Goal: Task Accomplishment & Management: Complete application form

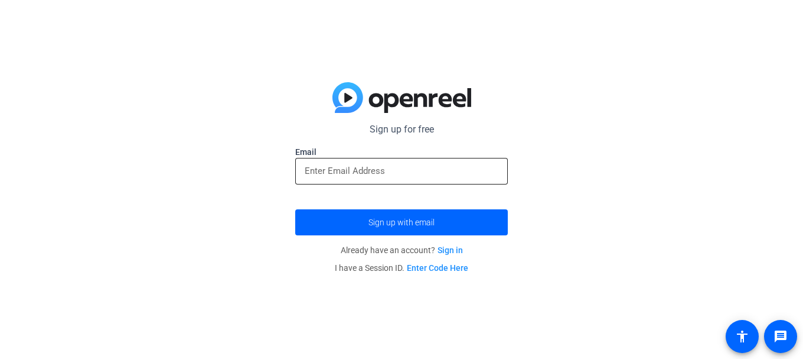
click at [347, 175] on input "email" at bounding box center [402, 171] width 194 height 14
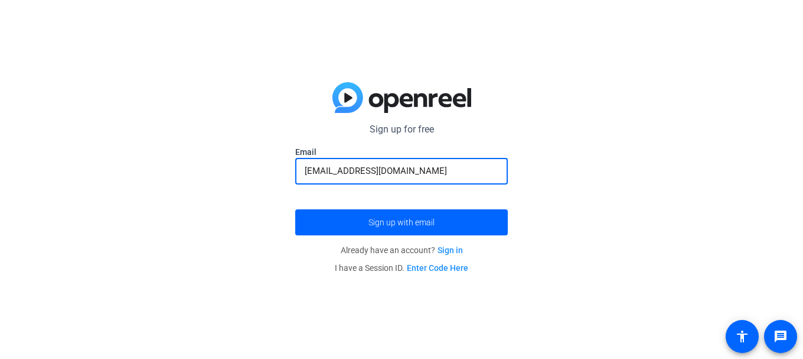
type input "[EMAIL_ADDRESS][DOMAIN_NAME]"
click at [295, 209] on button "Sign up with email" at bounding box center [401, 222] width 213 height 26
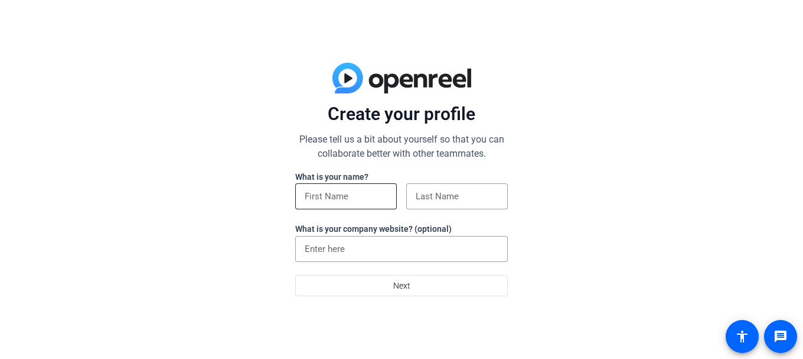
click at [342, 194] on input at bounding box center [346, 196] width 83 height 14
type input "[PERSON_NAME]"
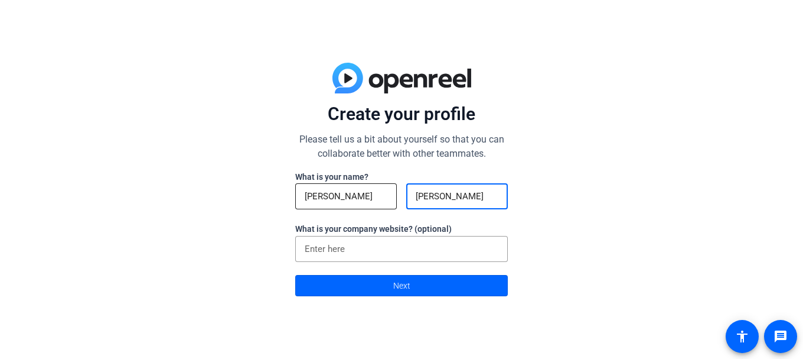
type input "[PERSON_NAME]"
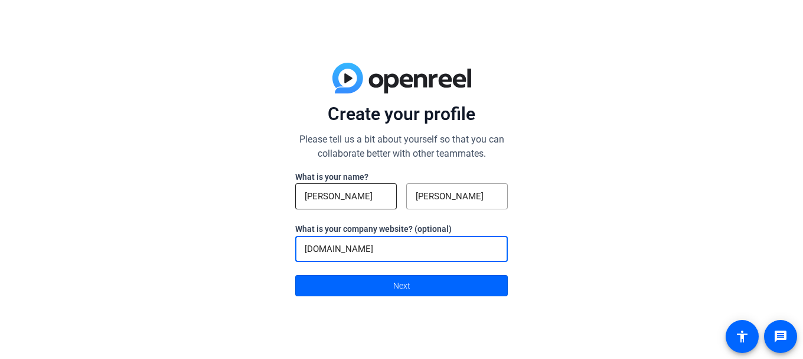
type input "[DOMAIN_NAME]"
click button "Next" at bounding box center [401, 285] width 213 height 21
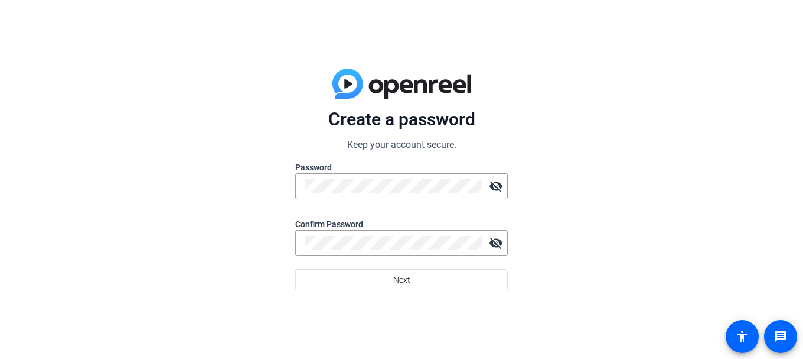
click at [334, 204] on div at bounding box center [401, 205] width 213 height 13
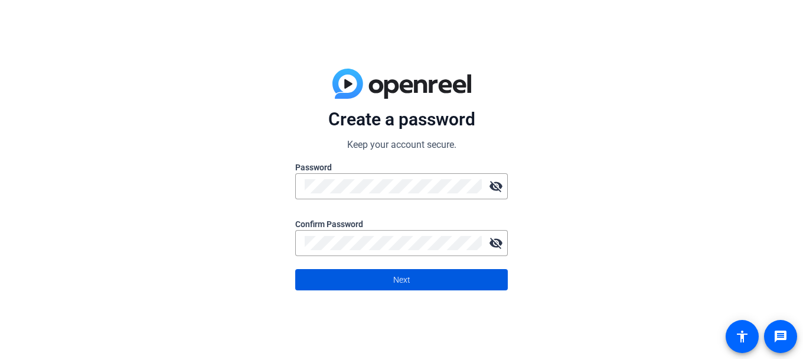
click at [425, 288] on span at bounding box center [401, 279] width 211 height 28
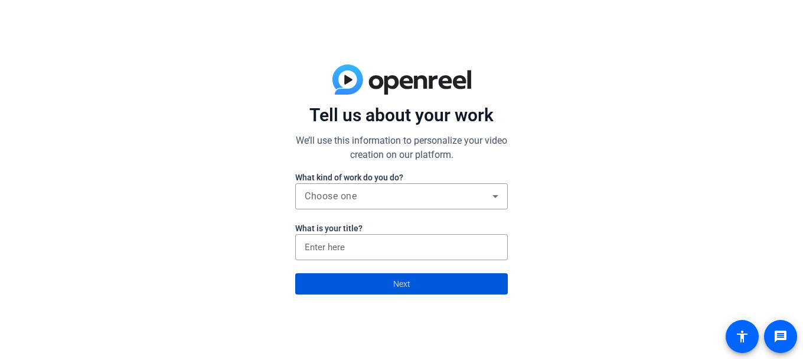
click at [411, 289] on span at bounding box center [401, 283] width 211 height 28
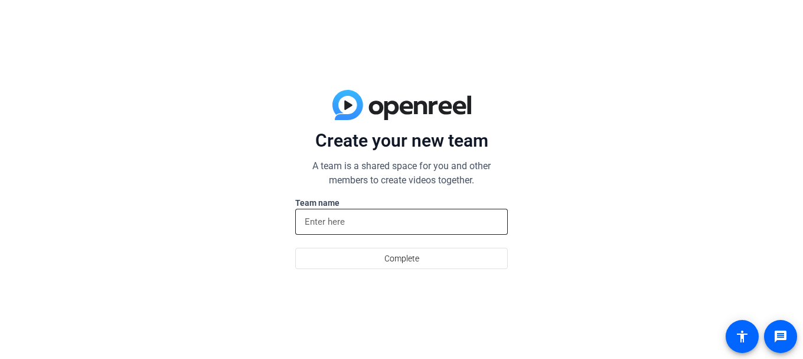
click at [356, 220] on input at bounding box center [402, 221] width 194 height 14
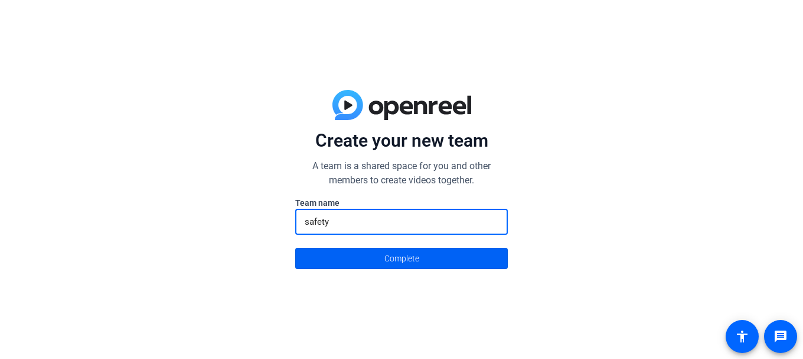
type input "safety"
click at [359, 266] on span at bounding box center [401, 258] width 211 height 28
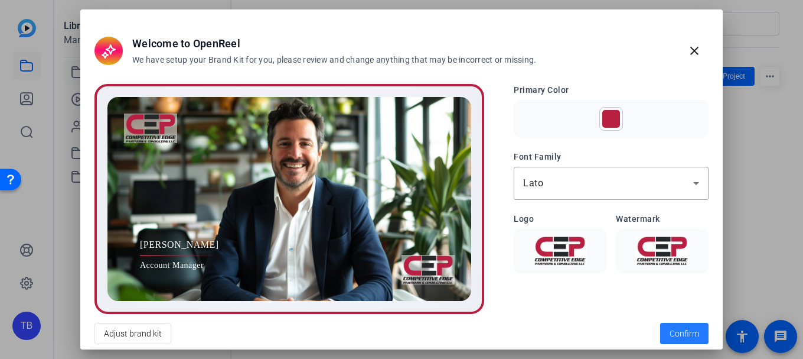
click at [676, 326] on span at bounding box center [684, 333] width 48 height 28
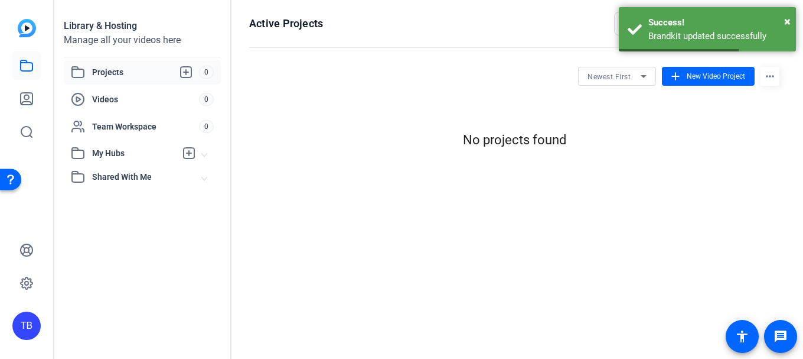
click at [114, 69] on span "Projects" at bounding box center [145, 72] width 107 height 14
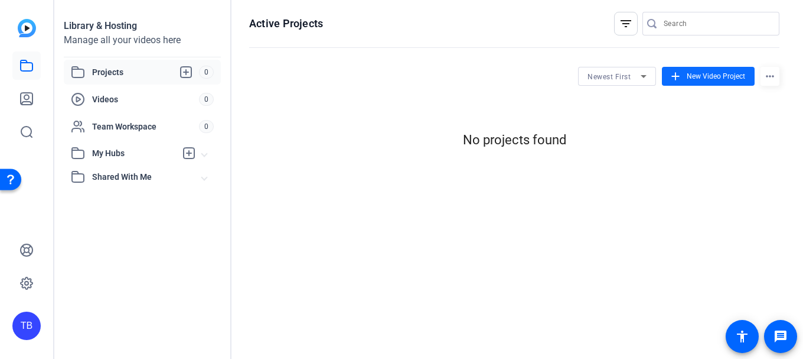
click at [687, 83] on span at bounding box center [708, 76] width 93 height 28
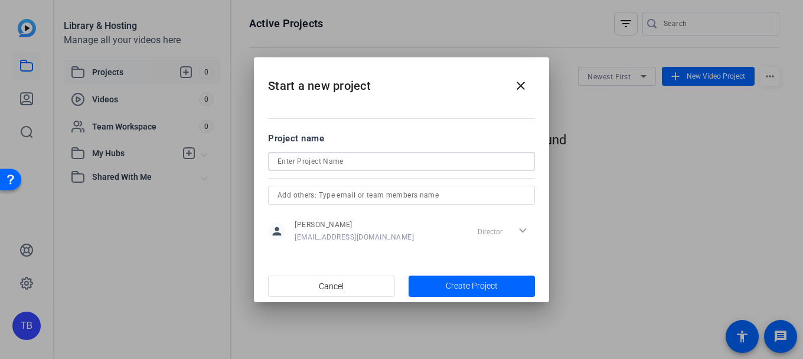
click at [341, 158] on input at bounding box center [402, 161] width 248 height 14
type input "heat"
click at [454, 284] on span "Create Project" at bounding box center [472, 285] width 52 height 12
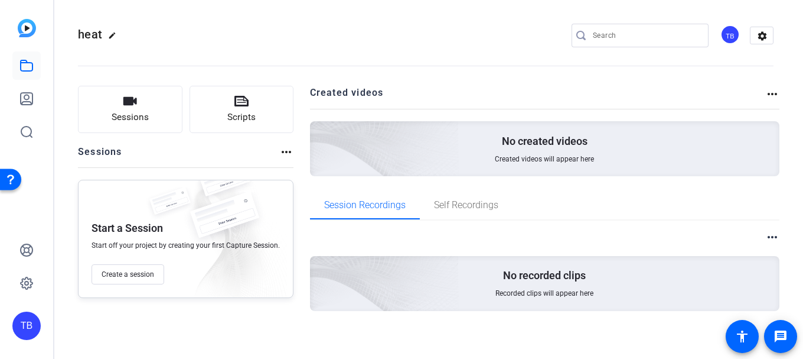
click at [483, 164] on div "No created videos Created videos will appear here" at bounding box center [545, 148] width 470 height 55
click at [152, 108] on button "Sessions" at bounding box center [130, 109] width 105 height 47
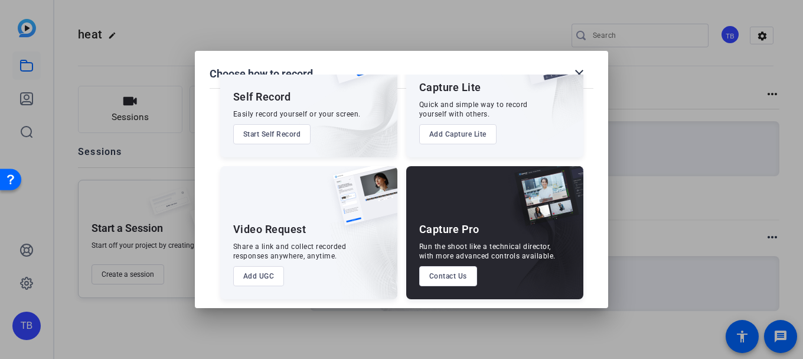
scroll to position [77, 0]
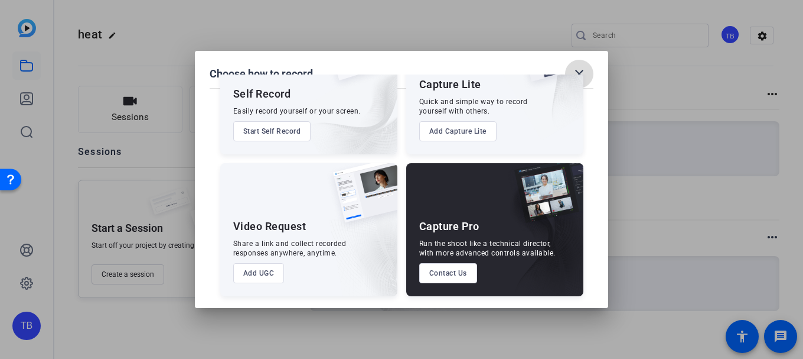
click at [585, 70] on mat-icon "close" at bounding box center [579, 74] width 14 height 14
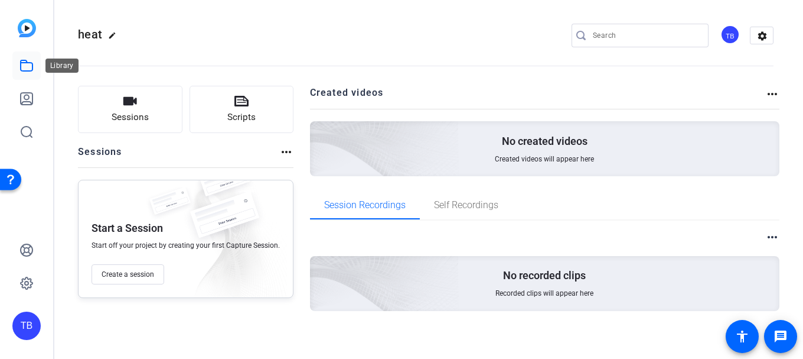
click at [32, 66] on icon at bounding box center [27, 65] width 12 height 11
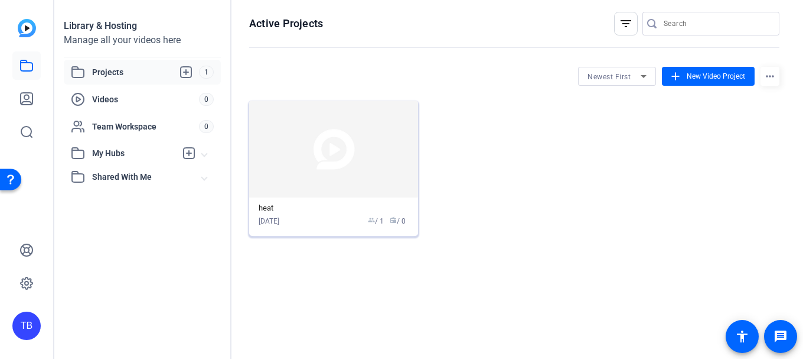
click at [328, 128] on img at bounding box center [333, 148] width 169 height 97
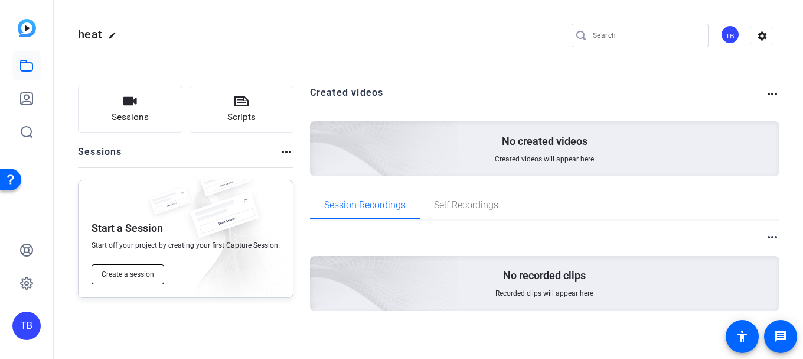
click at [134, 273] on span "Create a session" at bounding box center [128, 273] width 53 height 9
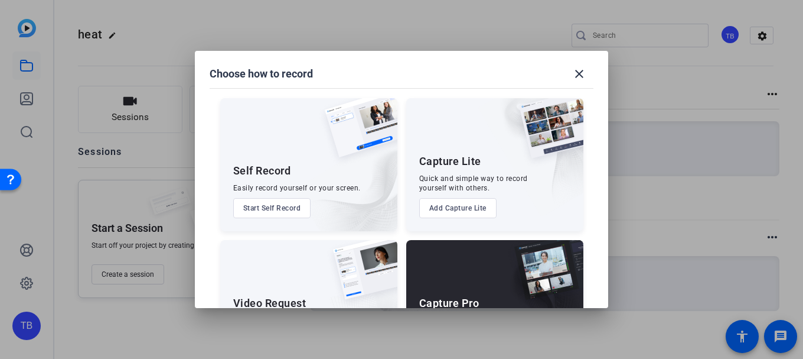
scroll to position [59, 0]
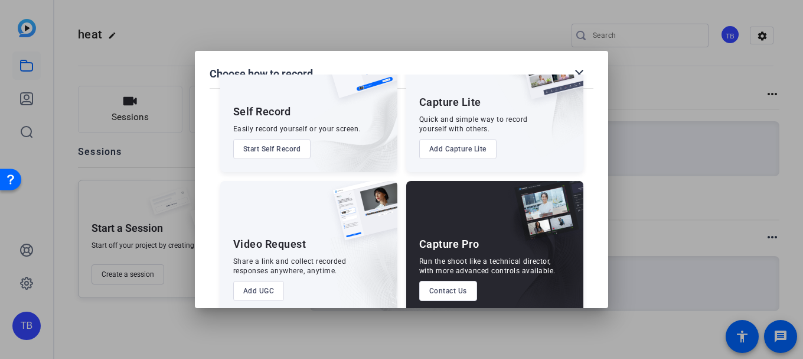
click at [336, 42] on div at bounding box center [401, 179] width 803 height 359
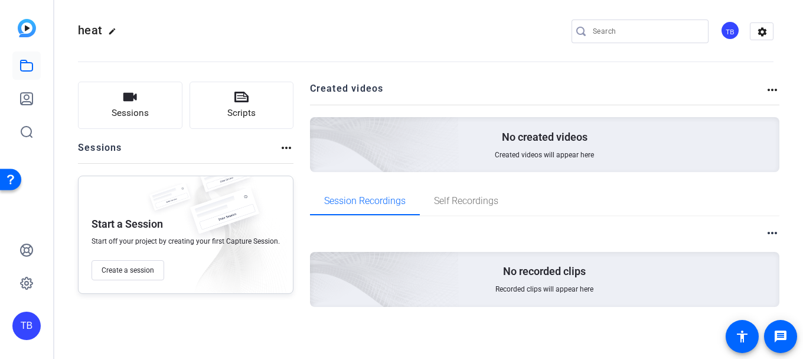
scroll to position [5, 0]
click at [284, 148] on mat-icon "more_horiz" at bounding box center [286, 147] width 14 height 14
click at [284, 148] on div at bounding box center [401, 179] width 803 height 359
click at [466, 150] on div "No created videos Created videos will appear here" at bounding box center [545, 143] width 470 height 55
click at [766, 235] on mat-icon "more_horiz" at bounding box center [773, 232] width 14 height 14
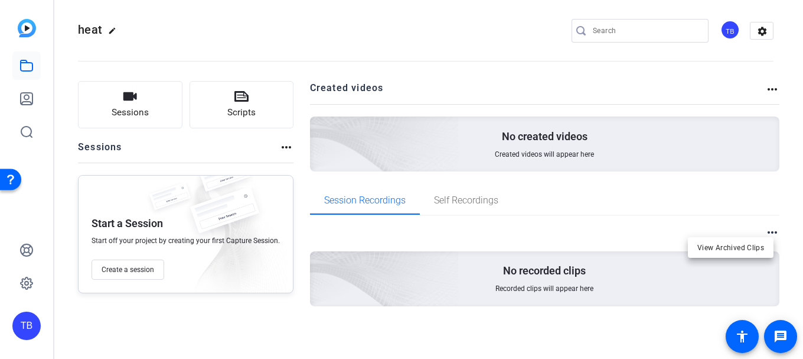
click at [614, 285] on div at bounding box center [401, 179] width 803 height 359
click at [26, 91] on link at bounding box center [26, 98] width 28 height 28
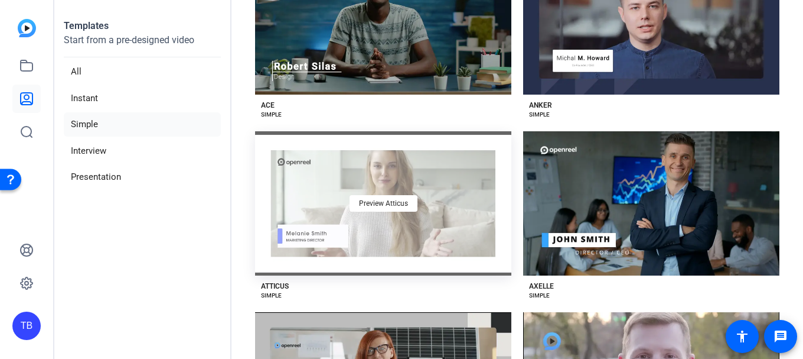
scroll to position [118, 0]
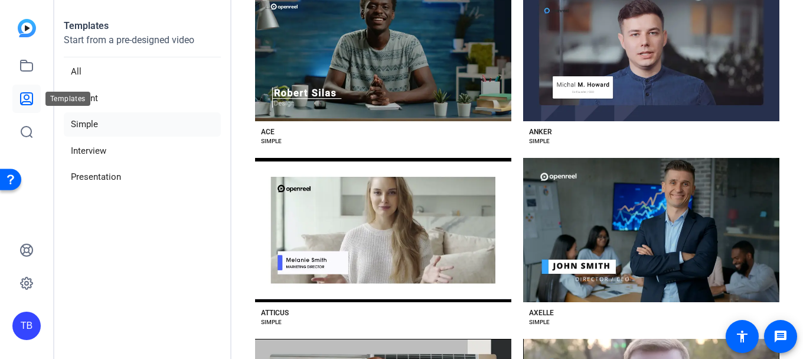
click at [29, 95] on icon at bounding box center [26, 99] width 14 height 14
click at [32, 63] on icon at bounding box center [26, 65] width 14 height 14
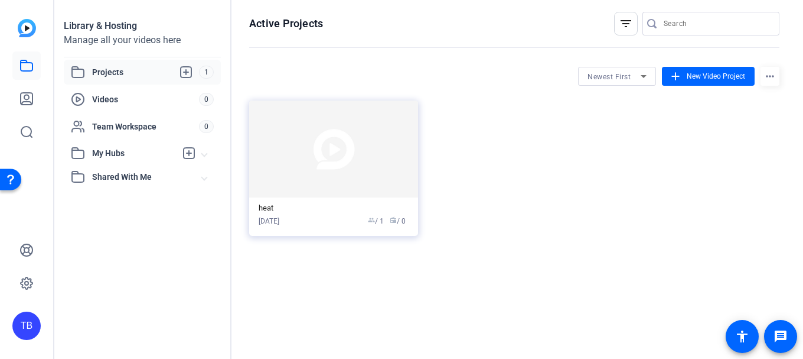
click at [772, 71] on mat-icon "more_horiz" at bounding box center [770, 76] width 19 height 19
click at [772, 75] on div at bounding box center [401, 179] width 803 height 359
click at [349, 156] on img at bounding box center [333, 148] width 169 height 97
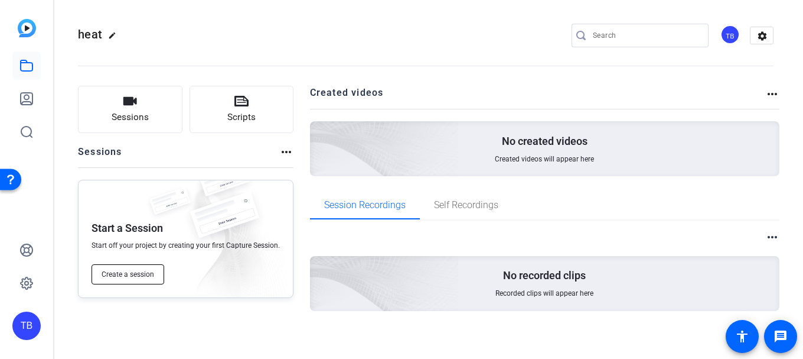
click at [125, 271] on span "Create a session" at bounding box center [128, 273] width 53 height 9
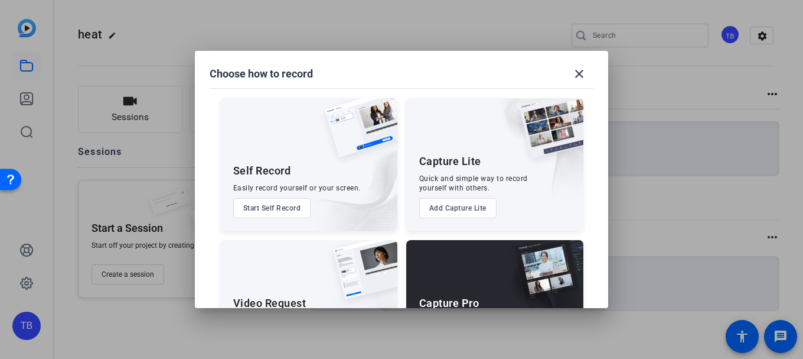
scroll to position [77, 0]
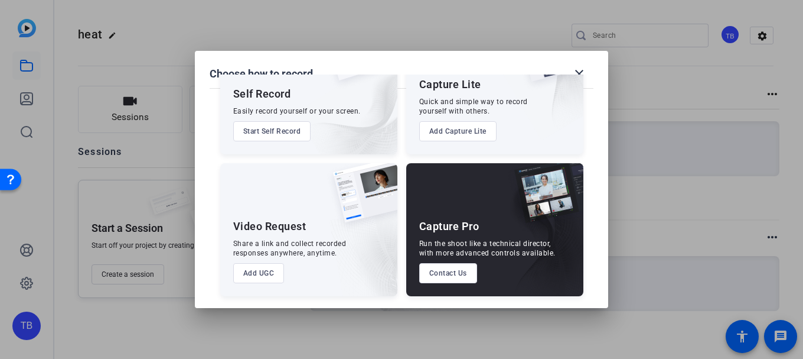
click at [263, 269] on button "Add UGC" at bounding box center [258, 273] width 51 height 20
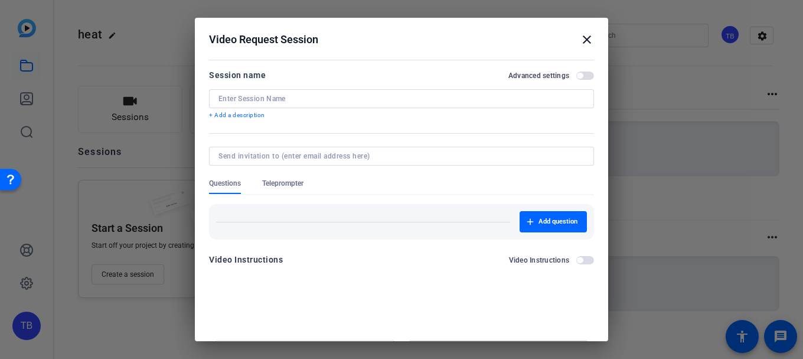
click at [580, 38] on mat-icon "close" at bounding box center [587, 39] width 14 height 14
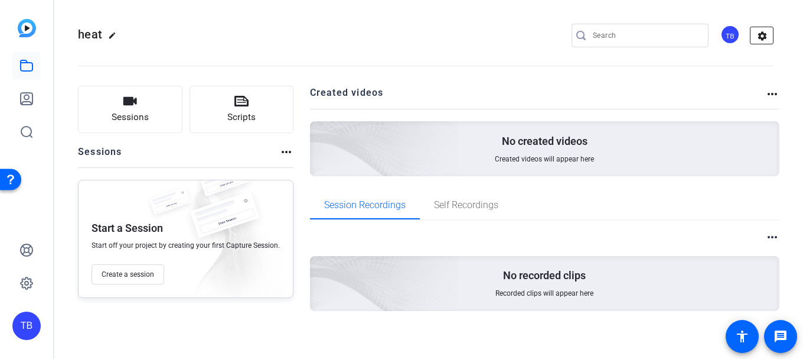
click at [751, 39] on mat-icon "settings" at bounding box center [763, 36] width 24 height 18
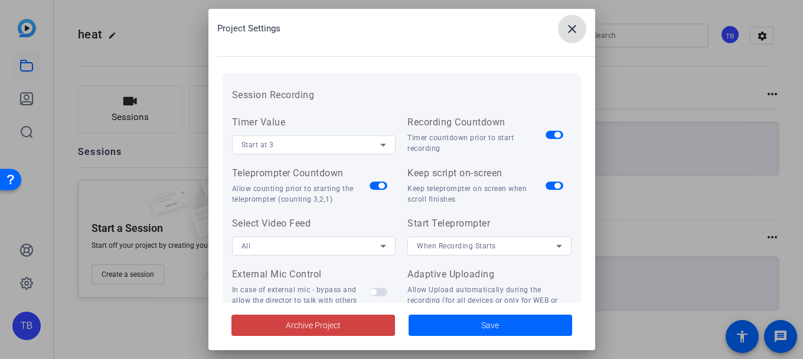
scroll to position [118, 0]
click at [373, 139] on div "Start at 3" at bounding box center [311, 143] width 139 height 15
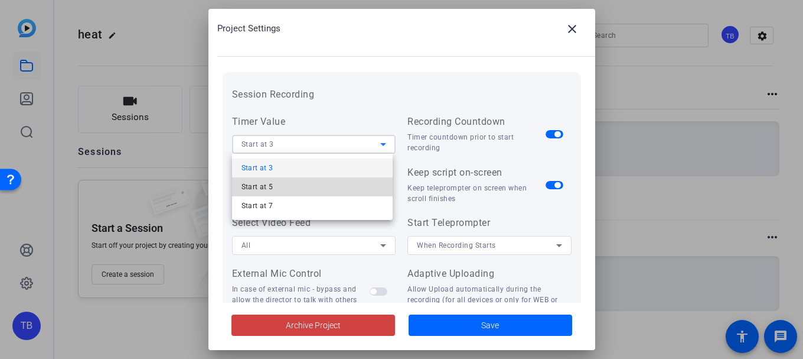
click at [365, 189] on mat-option "Start at 5" at bounding box center [312, 186] width 161 height 19
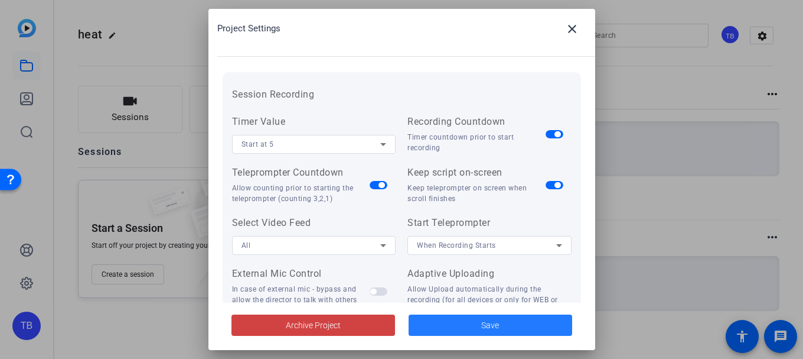
click at [491, 336] on span at bounding box center [491, 325] width 164 height 28
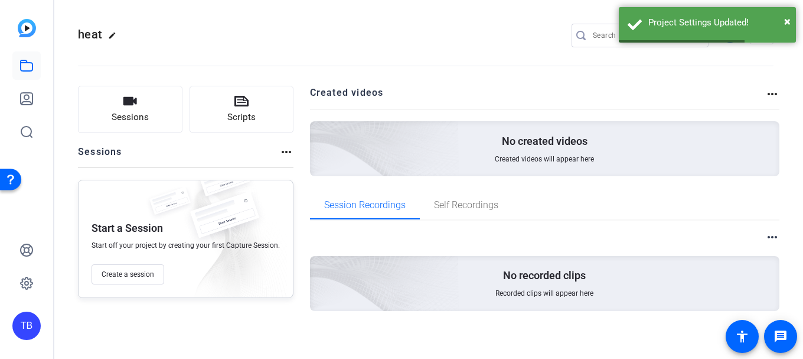
click at [522, 287] on div "No recorded clips Recorded clips will appear here" at bounding box center [545, 283] width 470 height 55
click at [470, 208] on span "Self Recordings" at bounding box center [466, 204] width 64 height 9
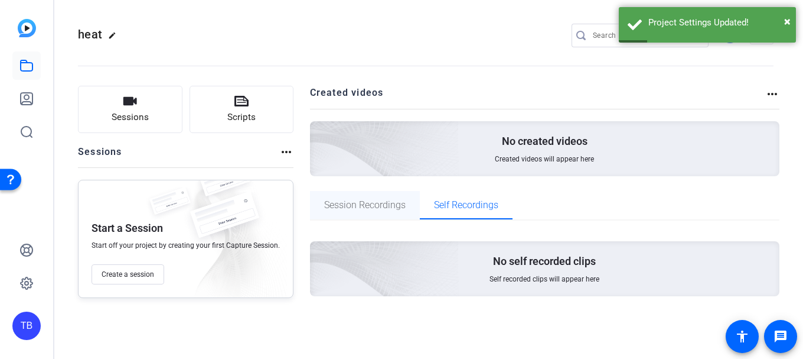
click at [366, 207] on span "Session Recordings" at bounding box center [365, 204] width 82 height 9
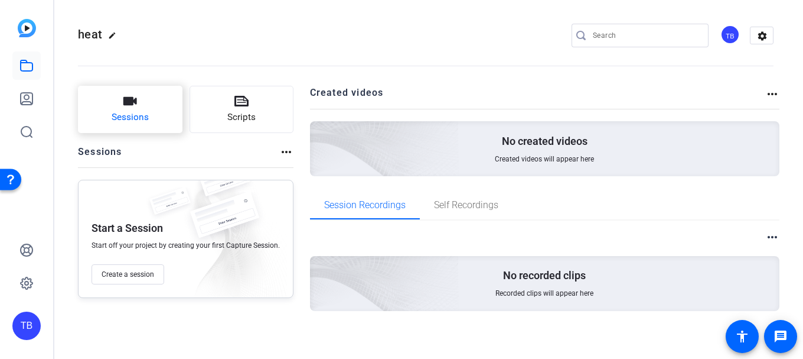
click at [170, 105] on button "Sessions" at bounding box center [130, 109] width 105 height 47
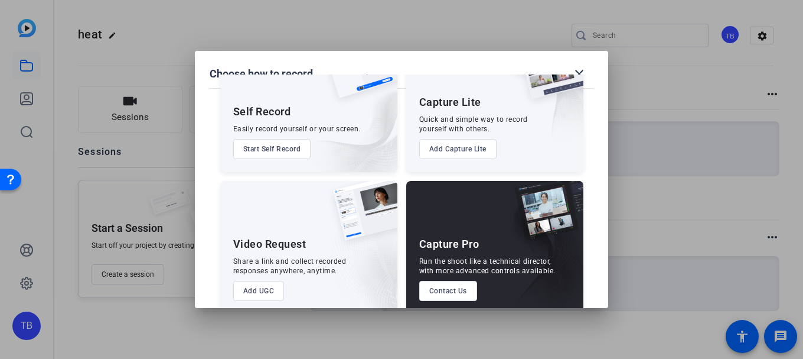
scroll to position [77, 0]
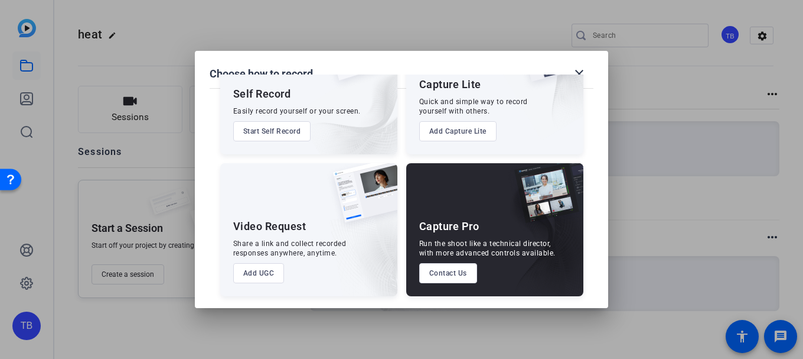
click at [252, 268] on button "Add UGC" at bounding box center [258, 273] width 51 height 20
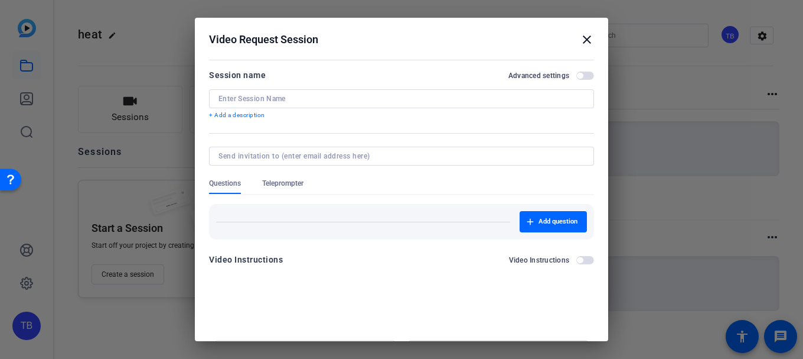
click at [583, 43] on mat-icon "close" at bounding box center [587, 39] width 14 height 14
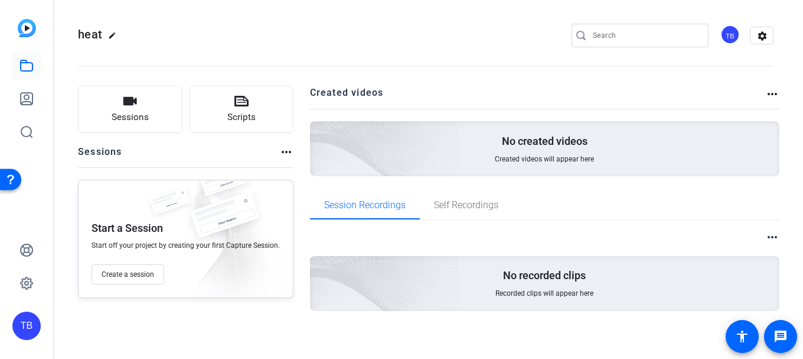
click at [32, 36] on img at bounding box center [27, 28] width 18 height 18
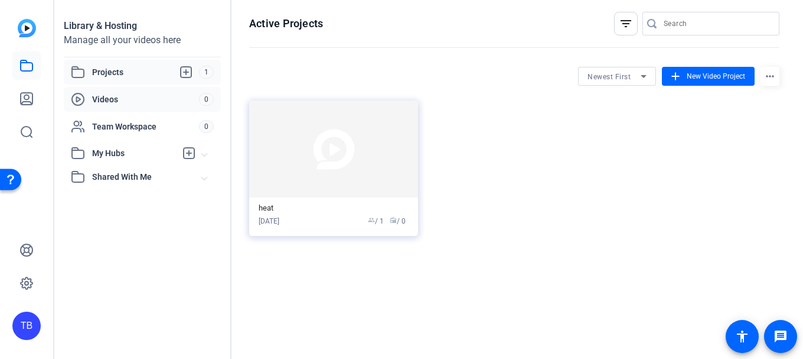
click at [206, 100] on span "0" at bounding box center [206, 99] width 15 height 13
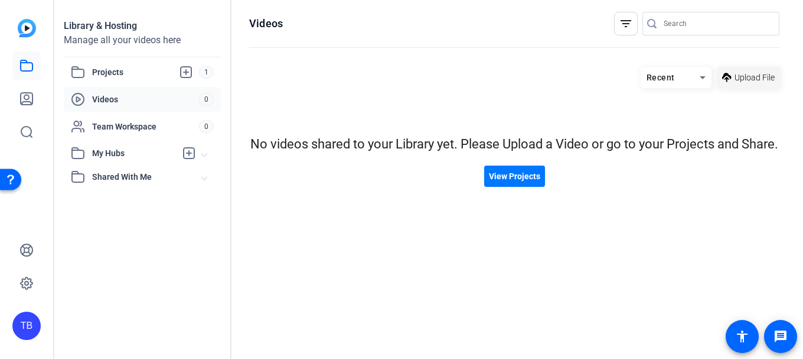
click at [760, 73] on span "Upload File" at bounding box center [755, 77] width 40 height 12
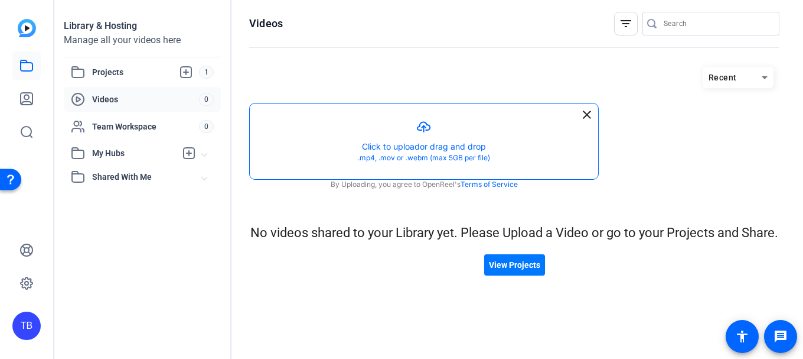
click at [429, 132] on button "button" at bounding box center [424, 141] width 349 height 76
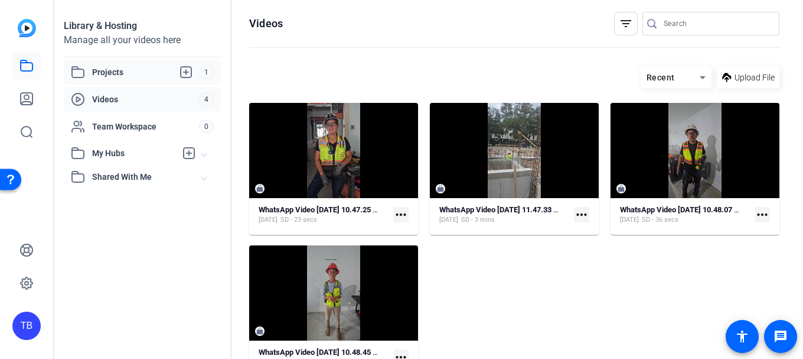
click at [117, 71] on span "Projects" at bounding box center [145, 72] width 107 height 14
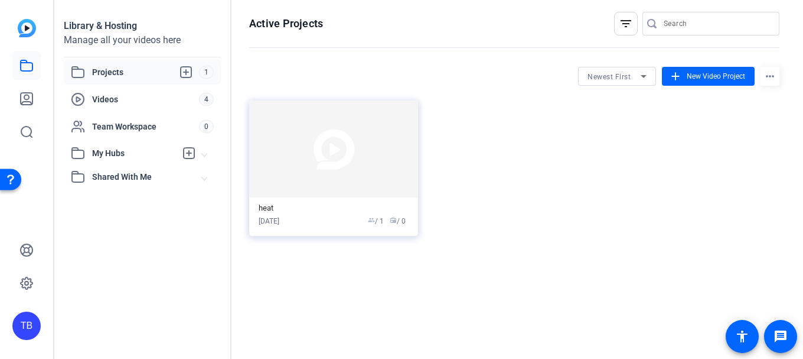
click at [308, 180] on img at bounding box center [333, 148] width 169 height 97
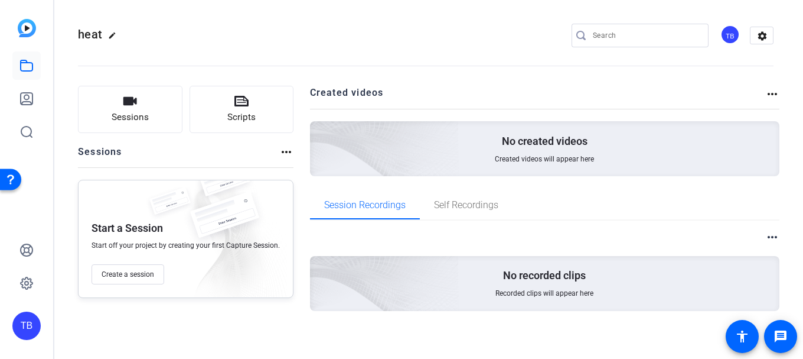
click at [506, 282] on p "No recorded clips" at bounding box center [544, 275] width 83 height 14
click at [21, 66] on icon at bounding box center [27, 65] width 12 height 11
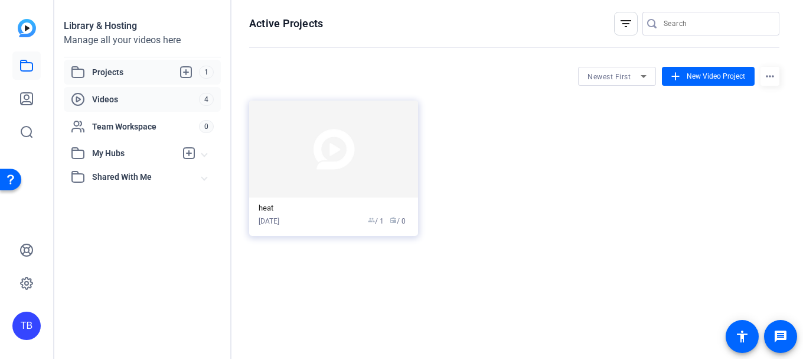
click at [119, 98] on span "Videos" at bounding box center [145, 99] width 107 height 12
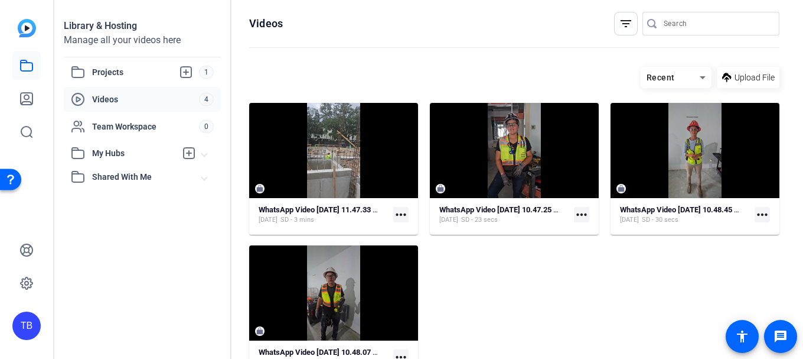
click at [395, 213] on mat-icon "more_horiz" at bounding box center [400, 214] width 15 height 15
click at [484, 302] on div at bounding box center [401, 179] width 803 height 359
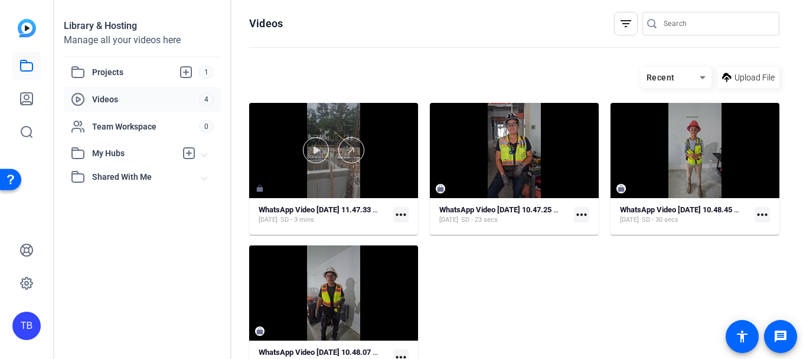
click at [376, 161] on div at bounding box center [333, 150] width 169 height 26
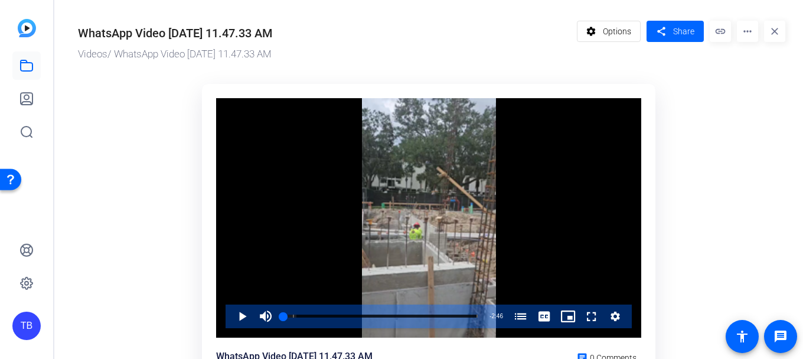
click at [739, 32] on mat-icon "more_horiz" at bounding box center [747, 31] width 21 height 21
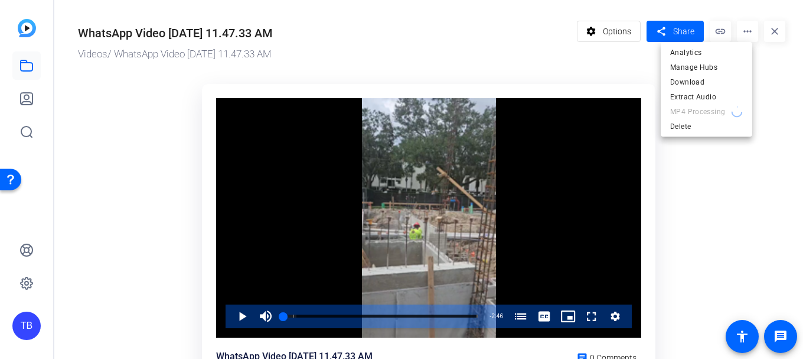
click at [610, 32] on div at bounding box center [401, 179] width 803 height 359
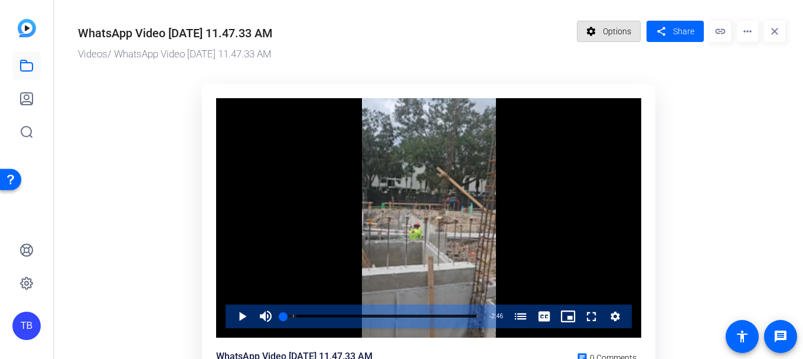
click at [610, 32] on span "Options" at bounding box center [617, 31] width 28 height 22
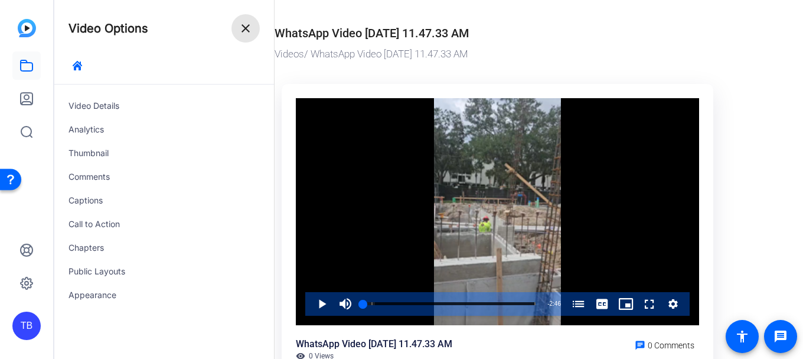
drag, startPoint x: 250, startPoint y: 31, endPoint x: 242, endPoint y: 31, distance: 7.7
click at [245, 30] on mat-icon "close" at bounding box center [246, 28] width 14 height 14
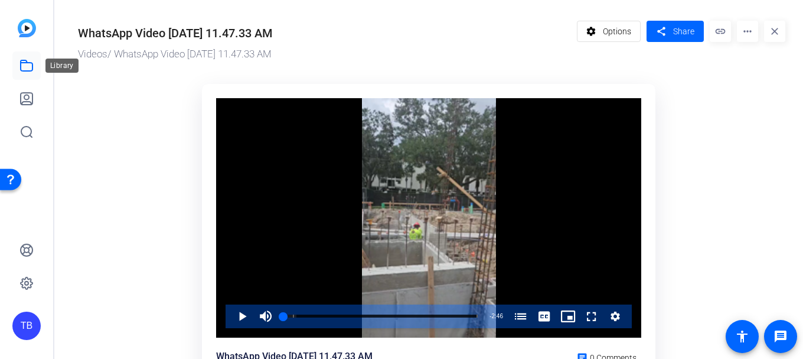
click at [29, 67] on icon at bounding box center [26, 65] width 14 height 14
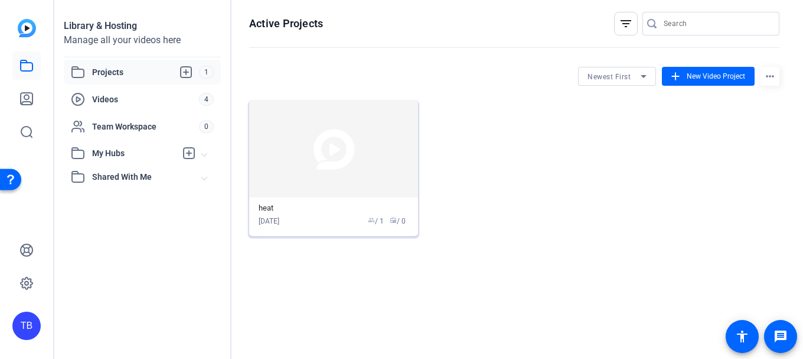
click at [323, 166] on img at bounding box center [333, 148] width 169 height 97
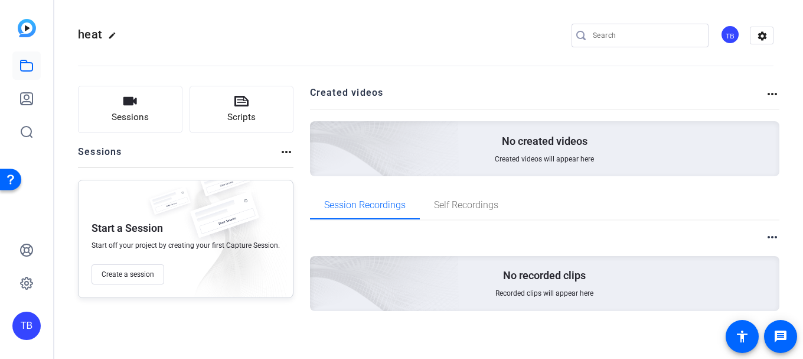
drag, startPoint x: 442, startPoint y: 296, endPoint x: 466, endPoint y: 287, distance: 26.0
click at [442, 295] on img at bounding box center [319, 267] width 282 height 256
drag, startPoint x: 573, startPoint y: 284, endPoint x: 578, endPoint y: 281, distance: 6.4
click at [574, 282] on div "No recorded clips Recorded clips will appear here" at bounding box center [545, 283] width 470 height 55
click at [766, 240] on mat-icon "more_horiz" at bounding box center [773, 237] width 14 height 14
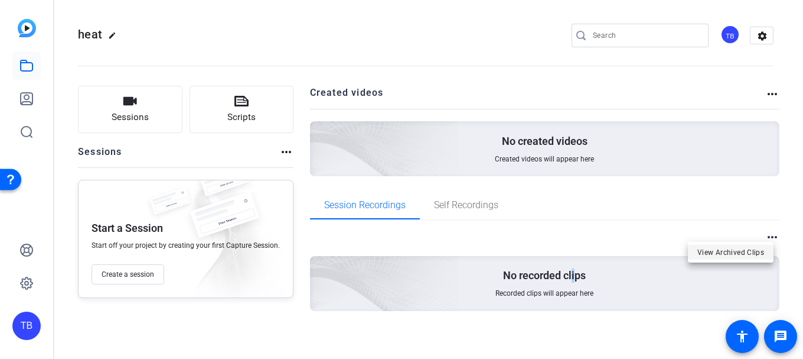
click at [725, 252] on span "View Archived Clips" at bounding box center [731, 252] width 67 height 14
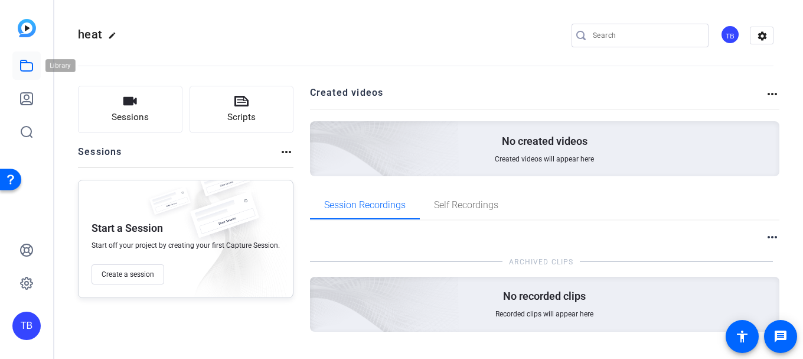
click at [21, 64] on icon at bounding box center [26, 65] width 14 height 14
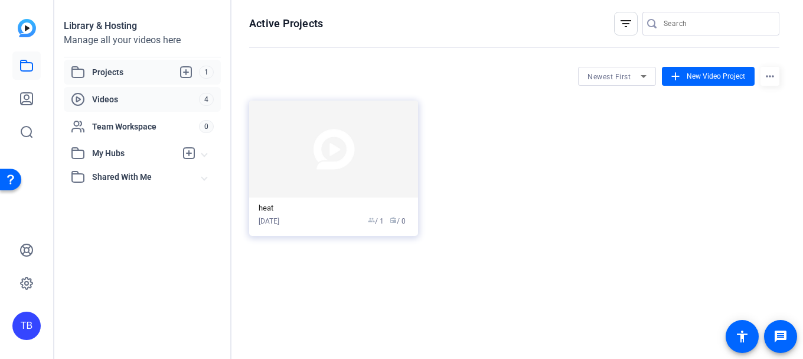
click at [115, 106] on div "Videos" at bounding box center [135, 99] width 128 height 14
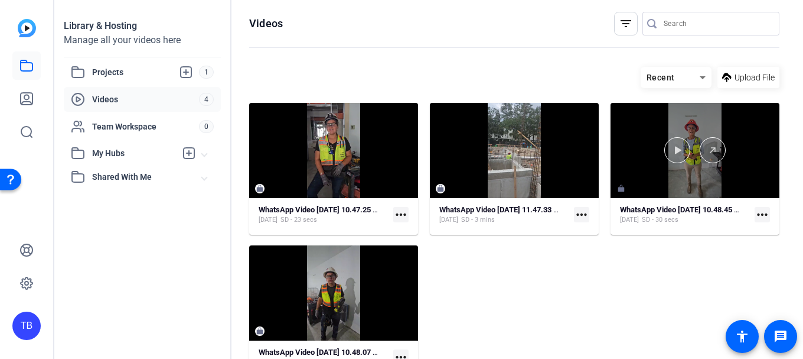
click at [617, 190] on div at bounding box center [695, 150] width 169 height 95
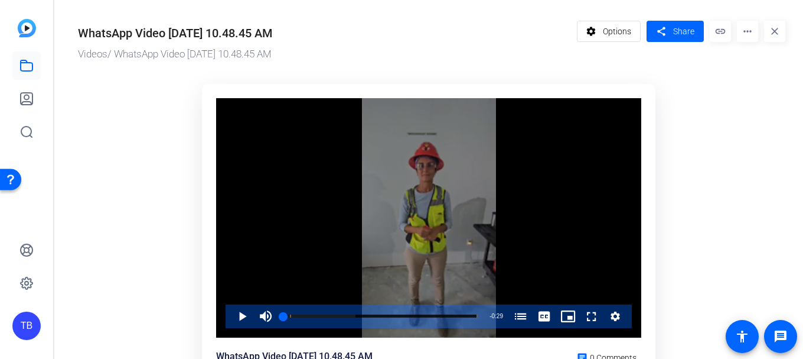
scroll to position [118, 0]
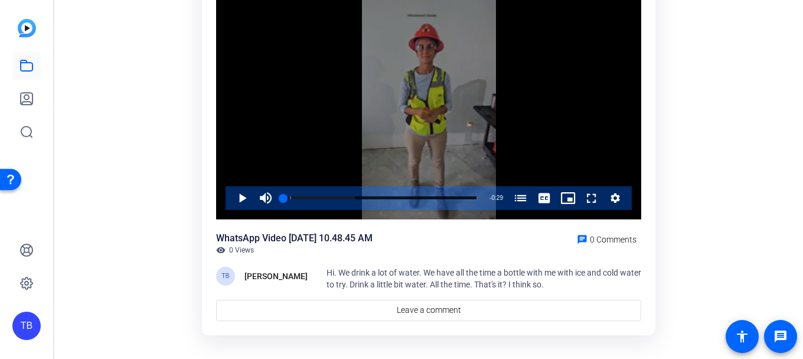
click at [614, 196] on icon "Video Player" at bounding box center [615, 197] width 9 height 9
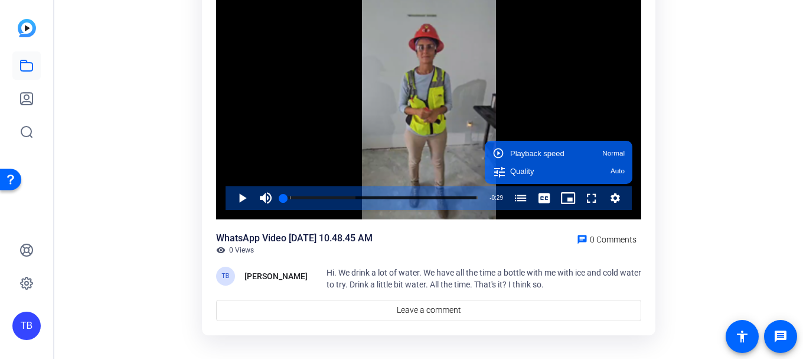
click at [701, 111] on ktd-grid "Video Player is loading. Play Video Play Mute Current Time 0:00 / Duration 0:29…" at bounding box center [432, 151] width 708 height 384
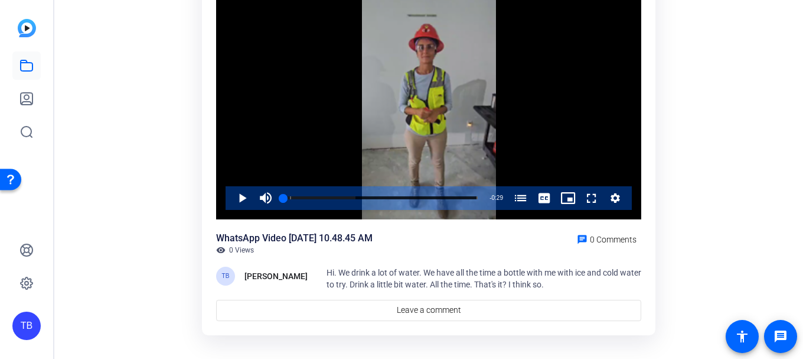
scroll to position [0, 0]
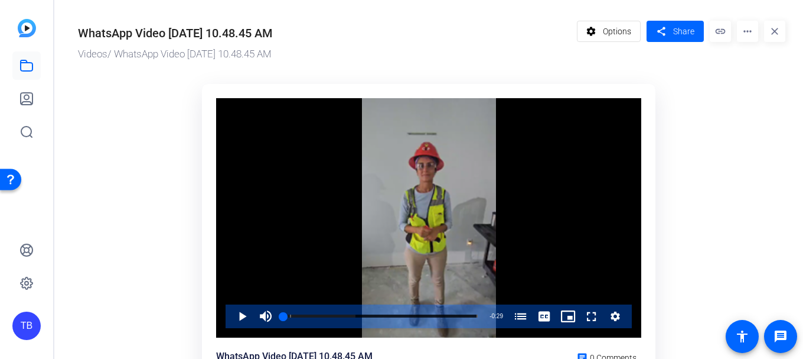
click at [779, 32] on mat-icon "close" at bounding box center [774, 31] width 21 height 21
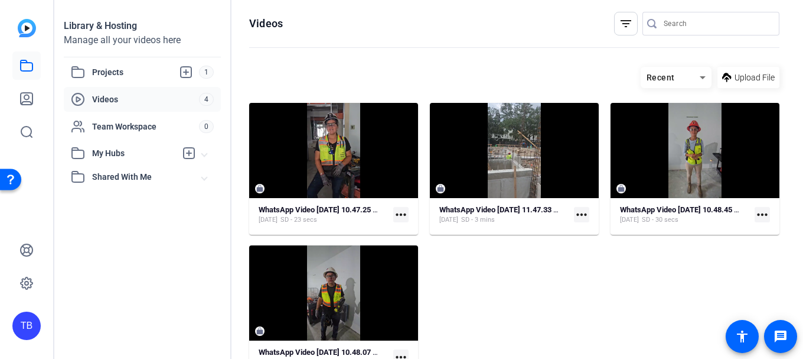
click at [755, 213] on mat-icon "more_horiz" at bounding box center [762, 214] width 15 height 15
click at [572, 281] on div at bounding box center [401, 179] width 803 height 359
